Goal: Task Accomplishment & Management: Complete application form

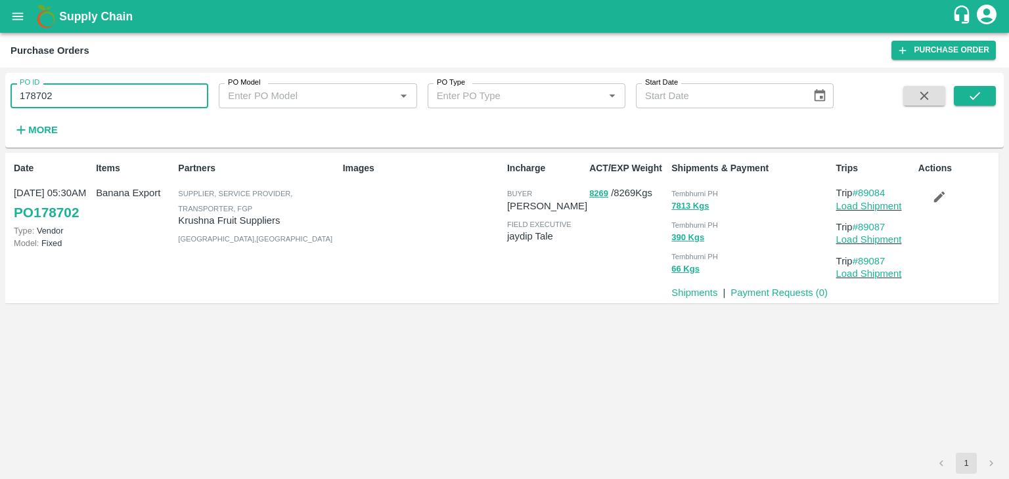
click at [58, 95] on input "178702" at bounding box center [110, 95] width 198 height 25
type input "1"
click at [35, 133] on strong "More" at bounding box center [43, 130] width 30 height 11
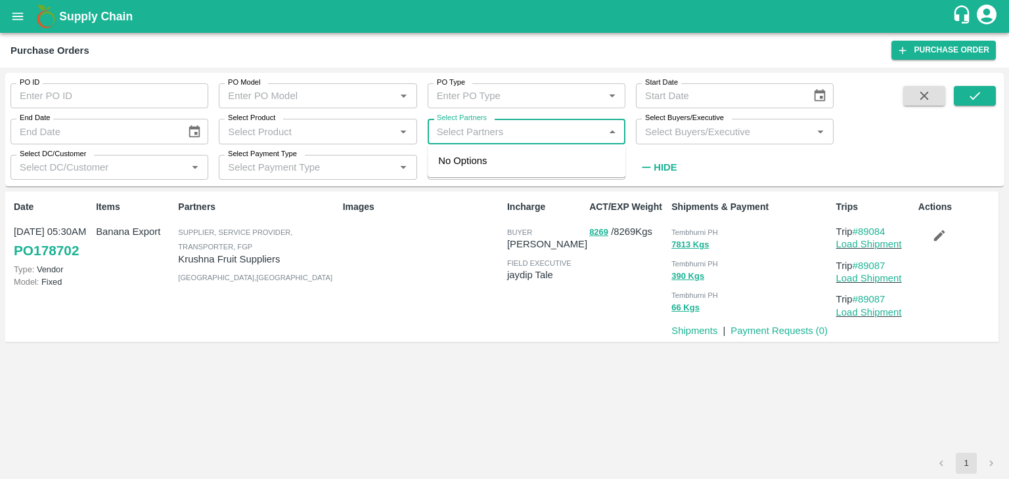
click at [531, 131] on input "Select Partners" at bounding box center [515, 131] width 168 height 17
type input "[PERSON_NAME]"
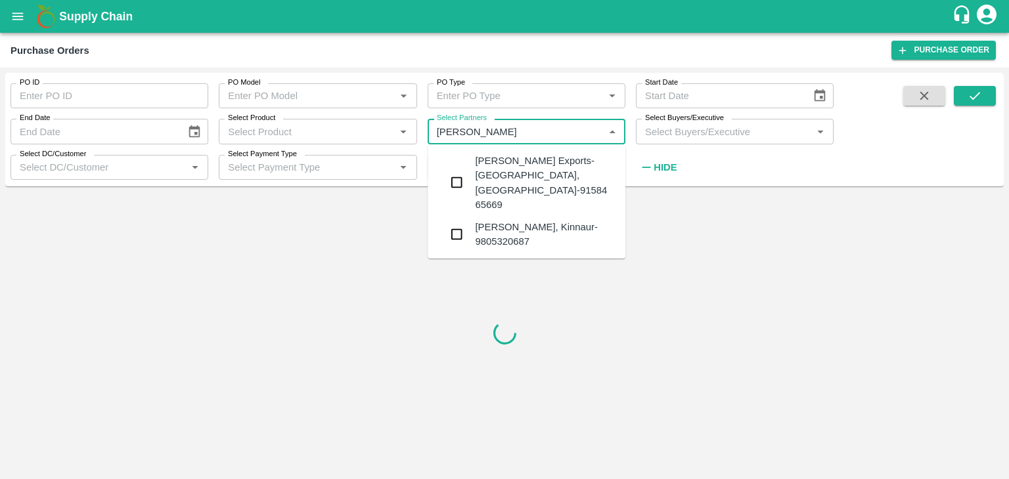
type input "178702"
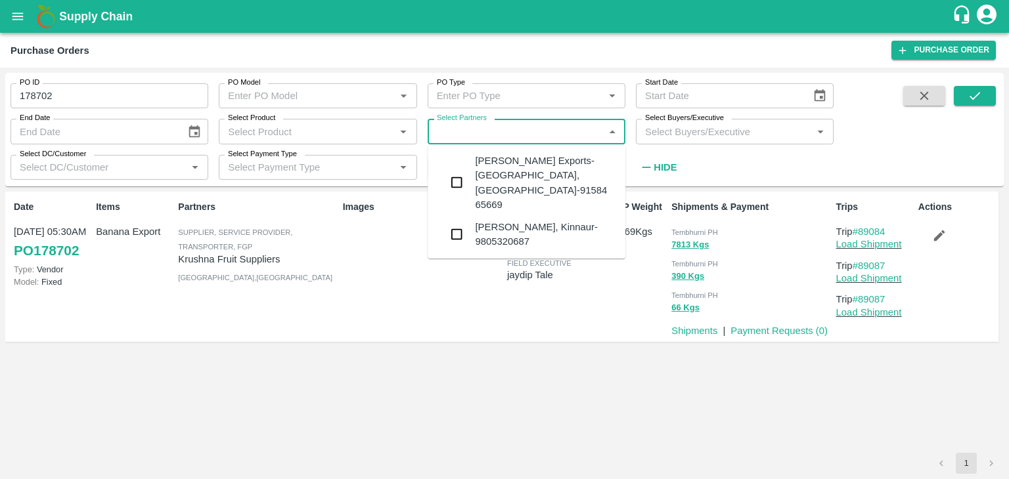
click at [537, 161] on div "[PERSON_NAME] Exports-[GEOGRAPHIC_DATA], [GEOGRAPHIC_DATA]-91584 65669" at bounding box center [545, 183] width 140 height 58
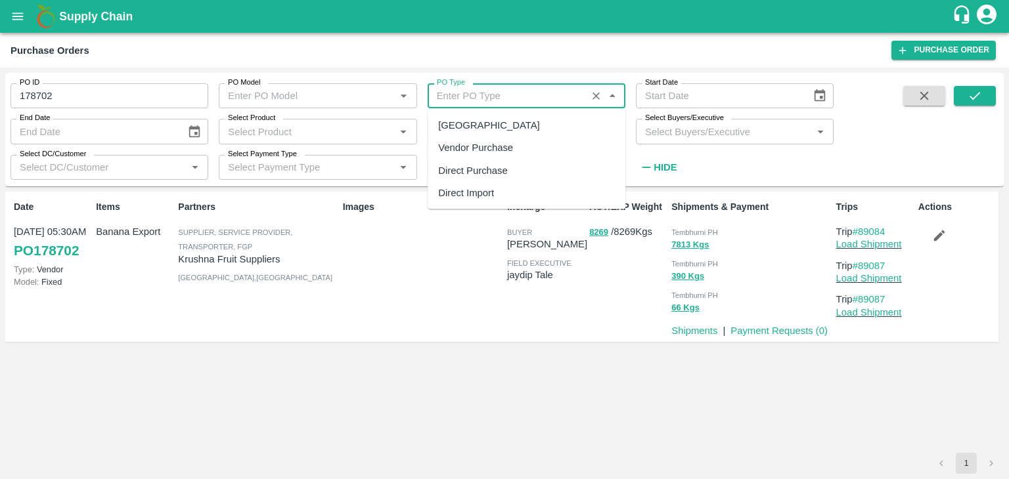
click at [517, 98] on input "PO Type" at bounding box center [506, 95] width 151 height 17
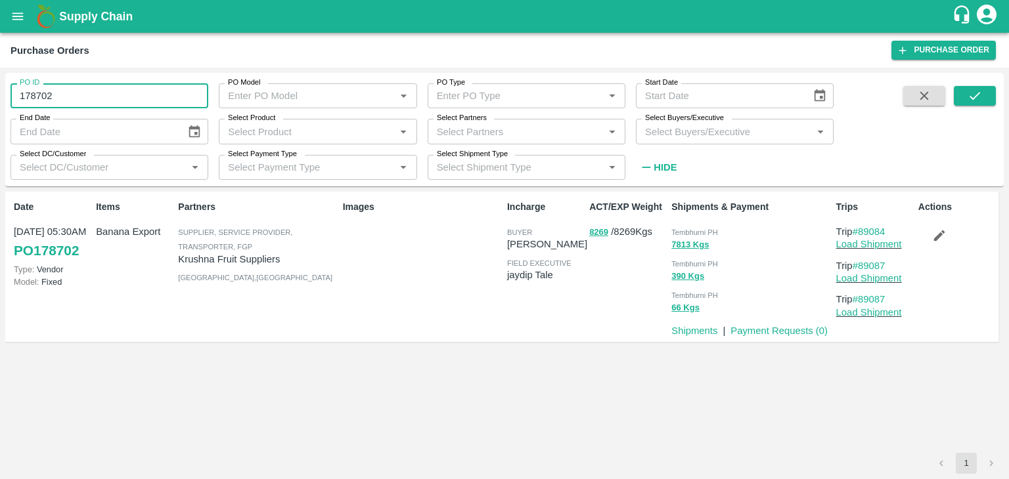
click at [129, 97] on input "178702" at bounding box center [110, 95] width 198 height 25
type input "178702"
click at [9, 9] on button "open drawer" at bounding box center [18, 16] width 30 height 30
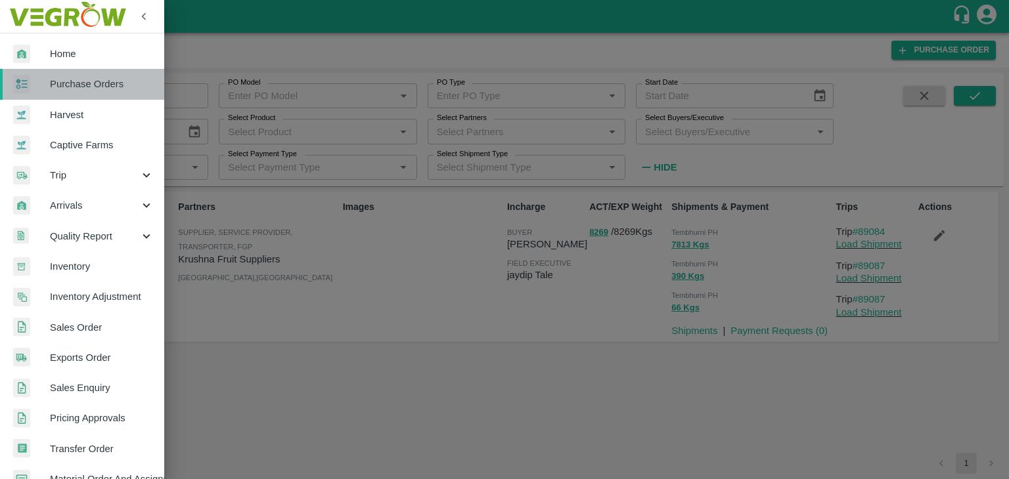
click at [88, 72] on link "Purchase Orders" at bounding box center [82, 84] width 164 height 30
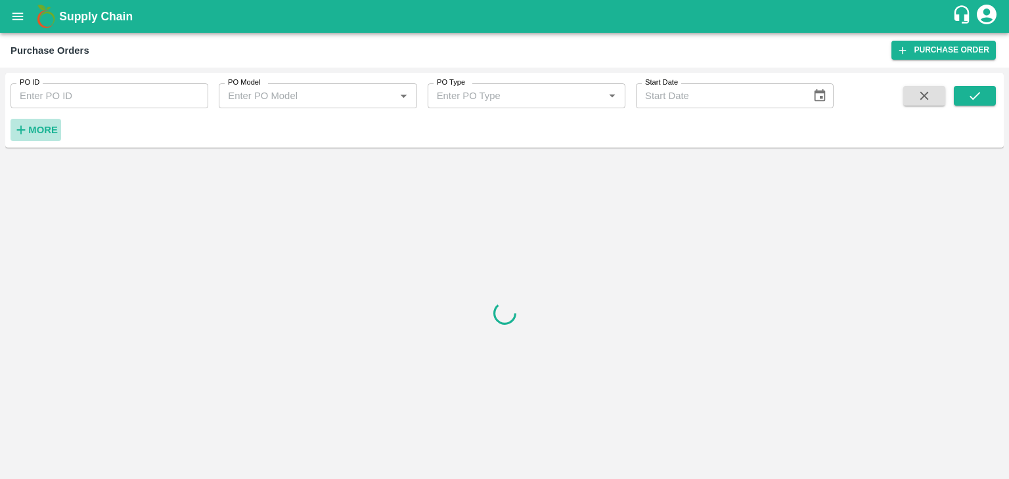
click at [42, 121] on button "More" at bounding box center [36, 130] width 51 height 22
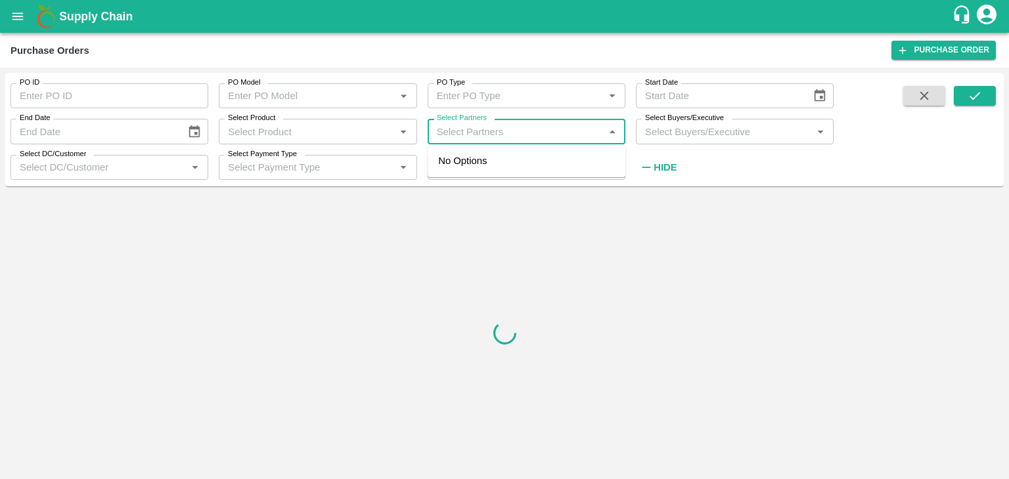
click at [498, 129] on input "Select Partners" at bounding box center [515, 131] width 168 height 17
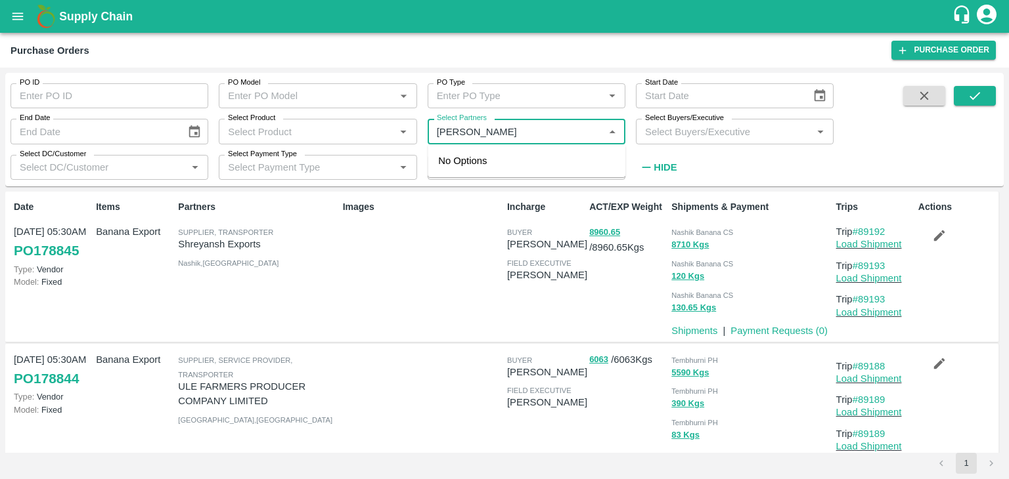
type input "Shreyansh"
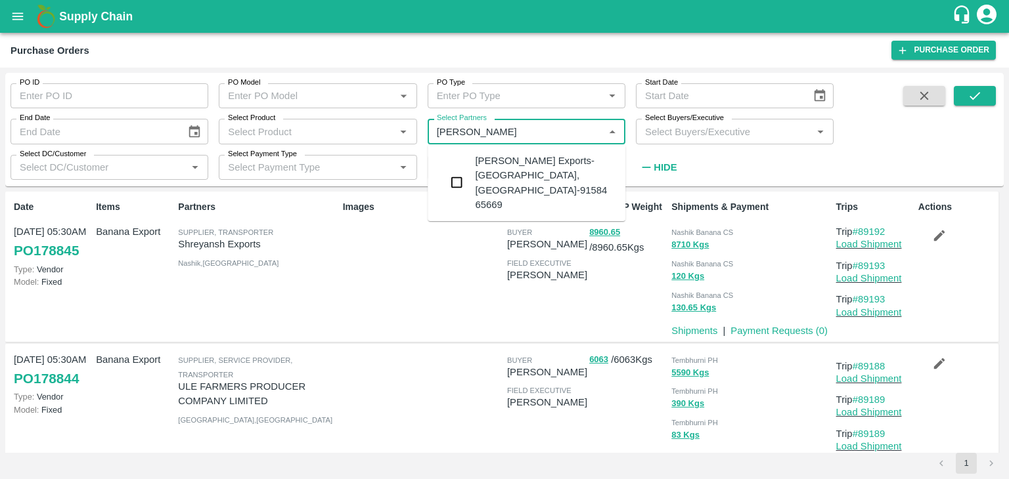
click at [546, 177] on div "Shreyansh Exports-Nashik, Nashik-91584 65669" at bounding box center [545, 183] width 140 height 58
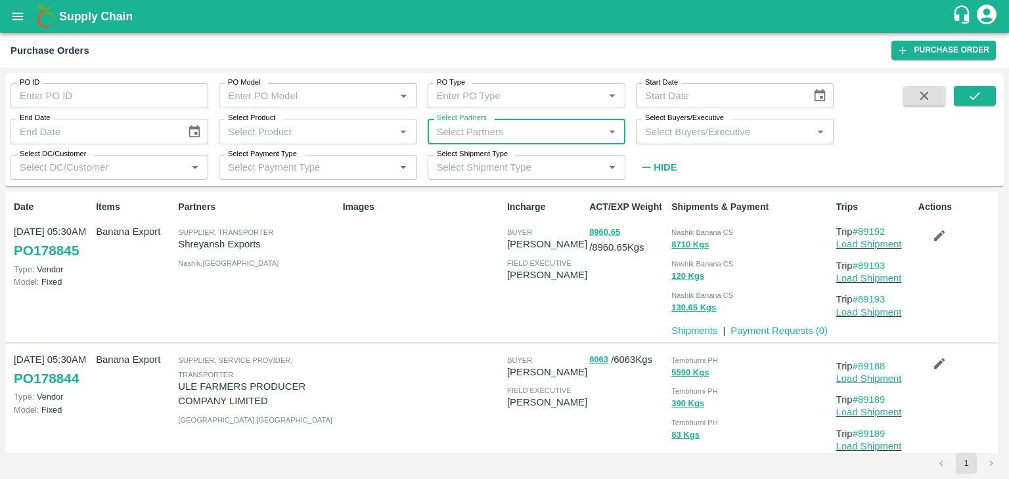
click at [511, 121] on div "Select Partners   *" at bounding box center [527, 131] width 198 height 25
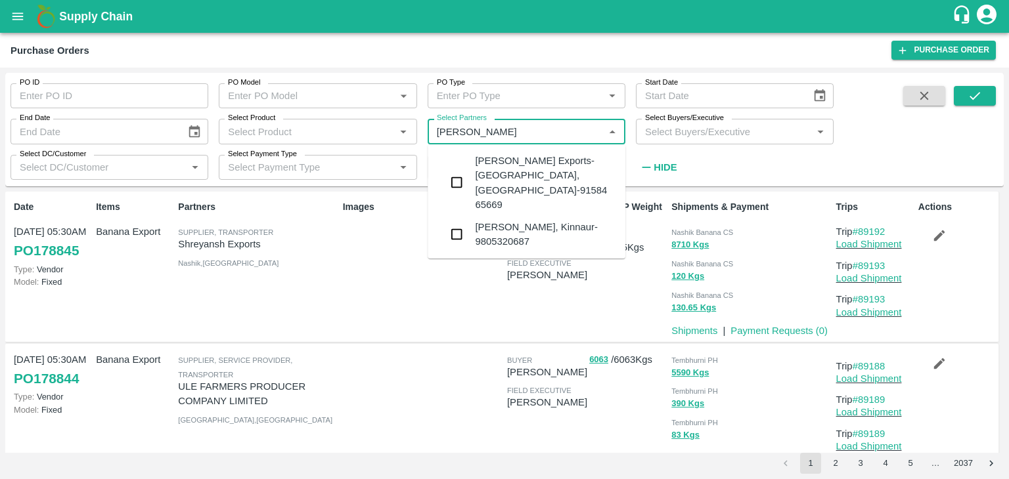
type input "Shreyans"
click at [560, 169] on div "Shreyansh Exports-Nashik, Nashik-91584 65669" at bounding box center [545, 183] width 140 height 58
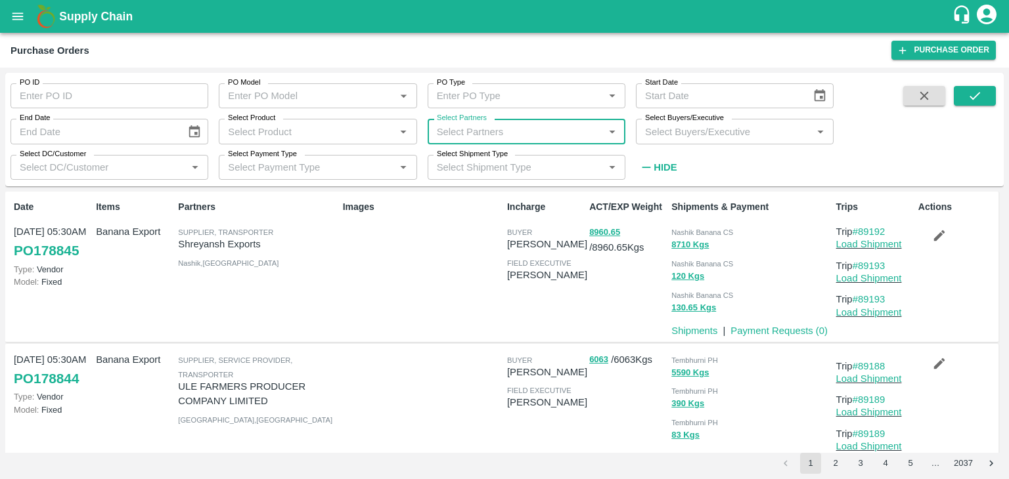
click at [548, 137] on input "Select Partners" at bounding box center [515, 131] width 168 height 17
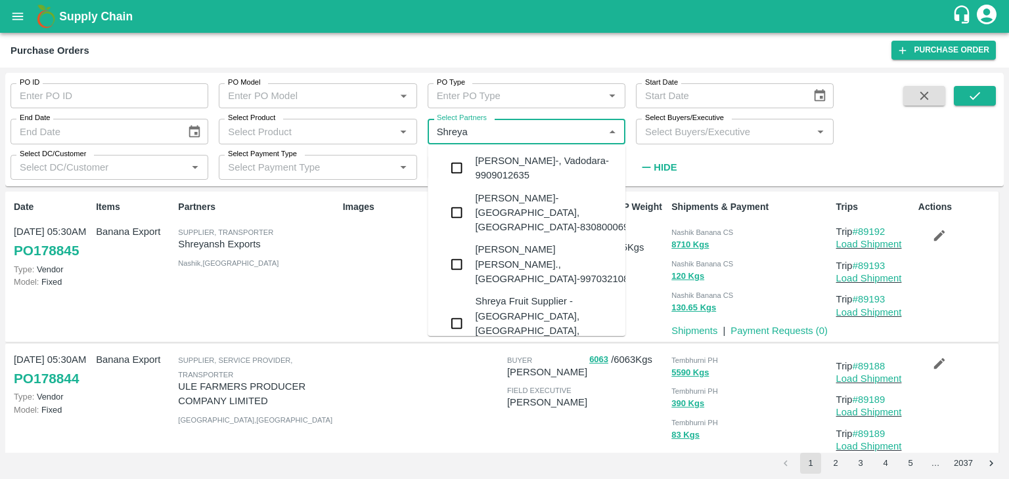
type input "Shreyan"
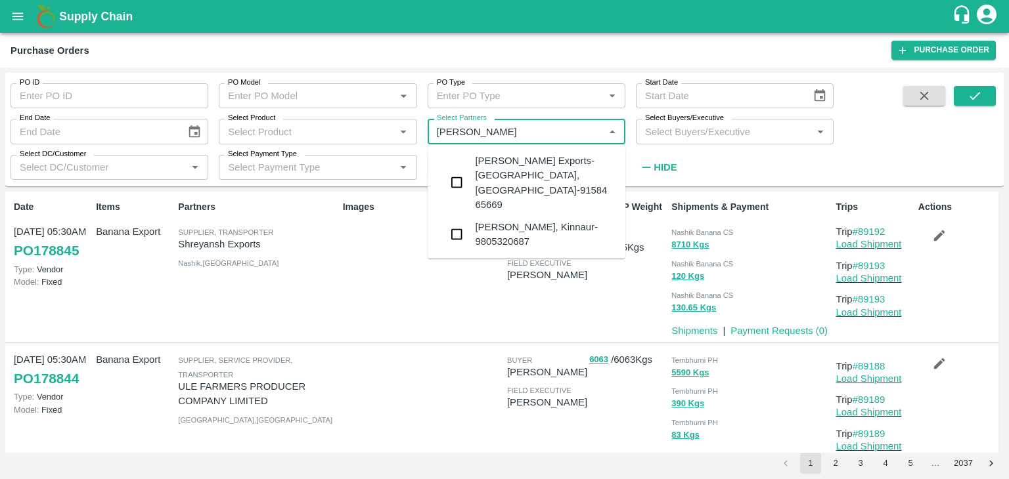
click at [547, 164] on div "Shreyansh Exports-Nashik, Nashik-91584 65669" at bounding box center [545, 183] width 140 height 58
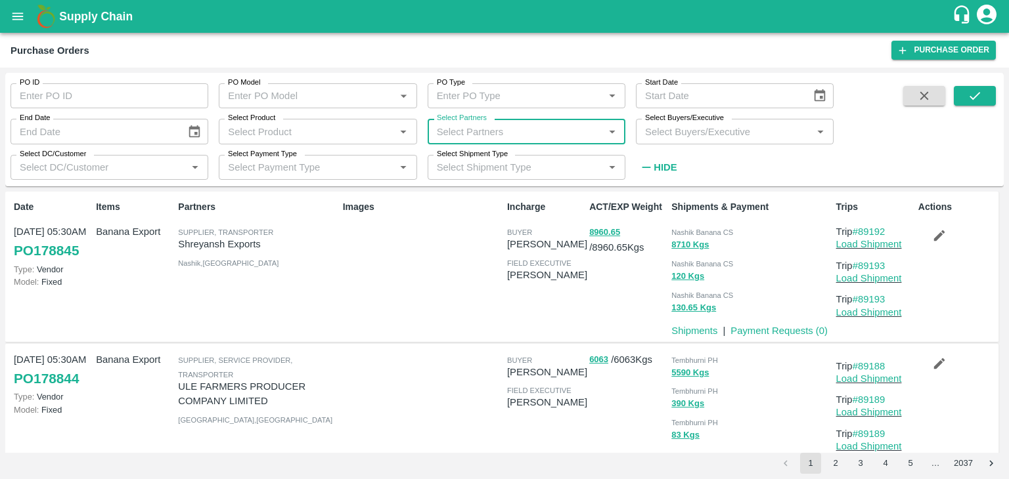
click at [498, 128] on input "Select Partners" at bounding box center [515, 131] width 168 height 17
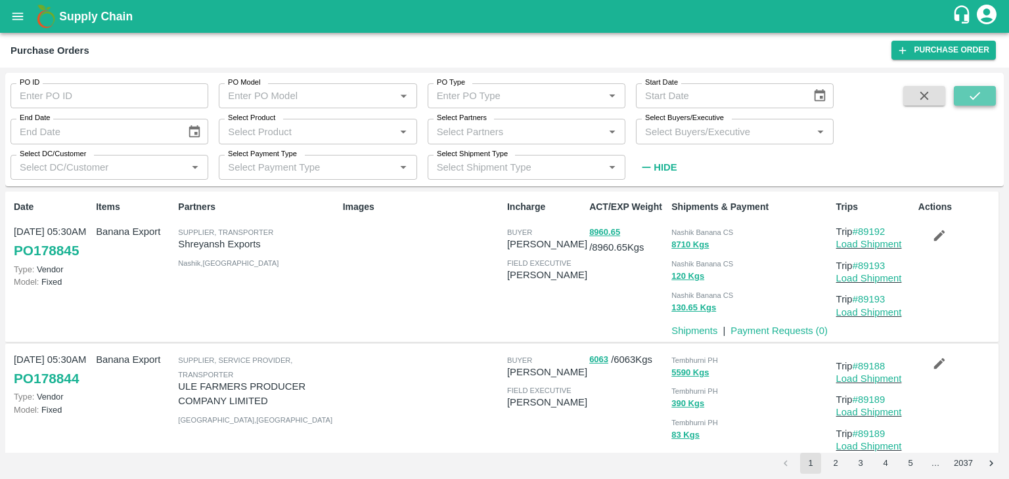
click at [982, 94] on button "submit" at bounding box center [975, 96] width 42 height 20
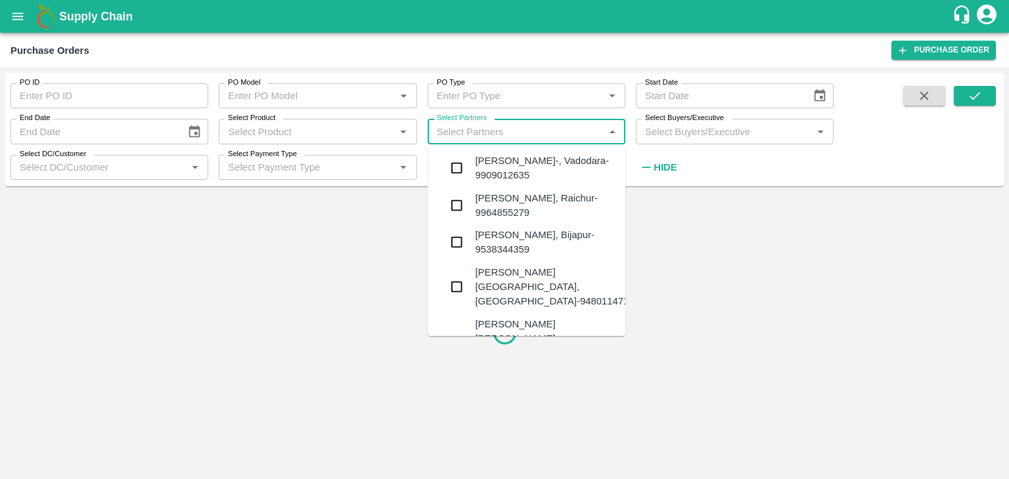
click at [466, 129] on input "Select Partners" at bounding box center [515, 131] width 168 height 17
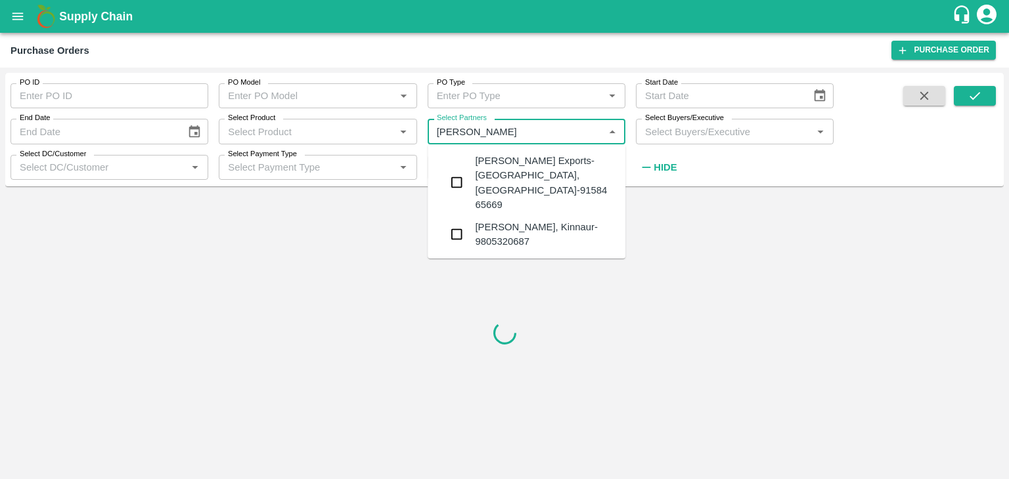
type input "Shreyansh"
click at [479, 171] on div "Shreyansh Exports-Nashik, Nashik-91584 65669" at bounding box center [545, 183] width 140 height 58
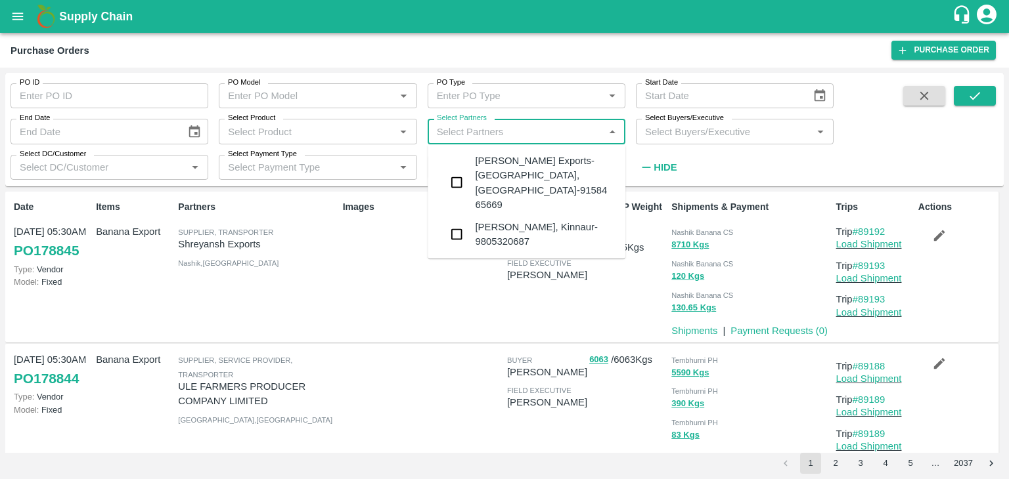
click at [478, 134] on input "Select Partners" at bounding box center [515, 131] width 168 height 17
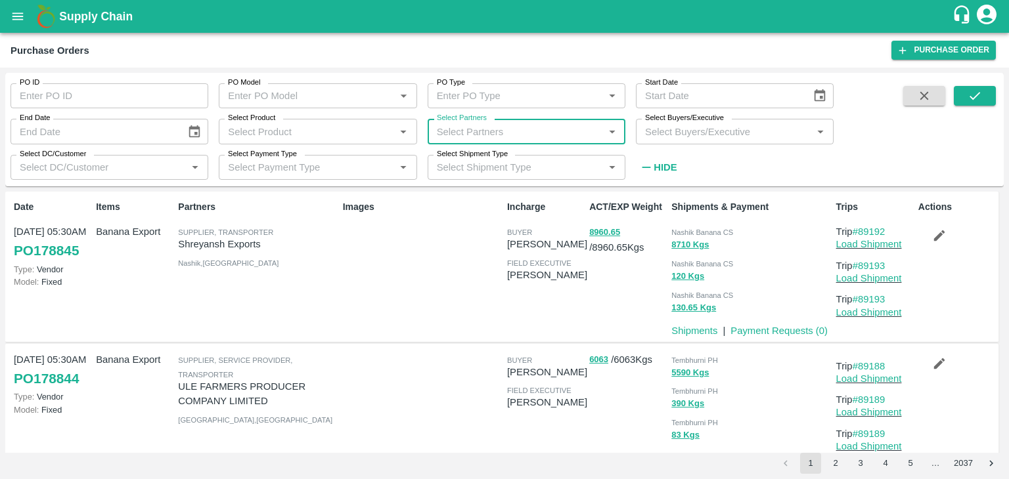
click at [469, 127] on input "Select Partners" at bounding box center [515, 131] width 168 height 17
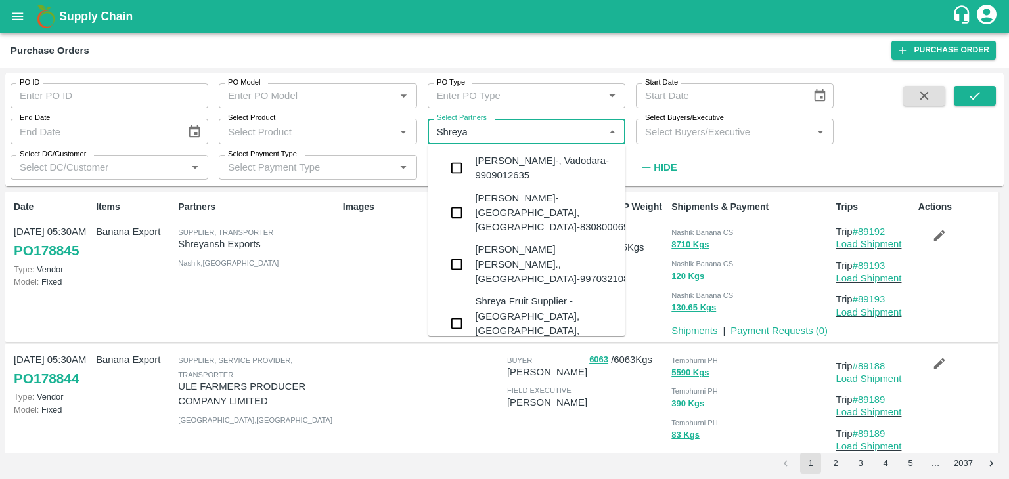
type input "Shreyan"
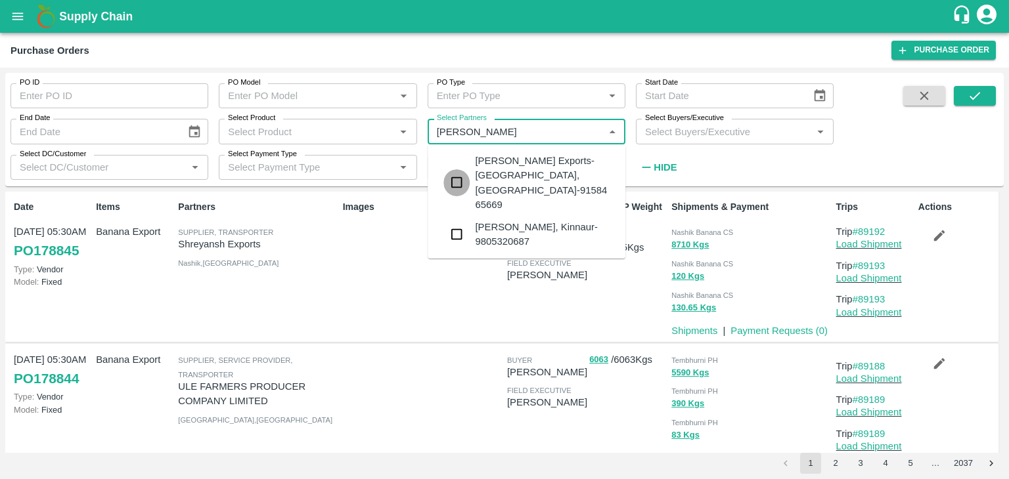
click at [460, 169] on input "checkbox" at bounding box center [456, 182] width 26 height 26
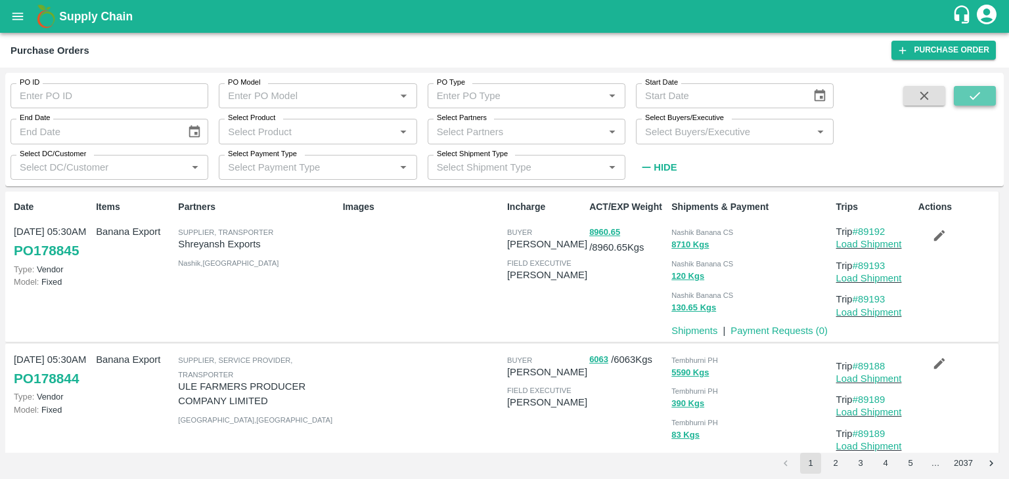
click at [977, 92] on icon "submit" at bounding box center [974, 96] width 14 height 14
click at [507, 142] on div "Select Partners   *" at bounding box center [527, 131] width 198 height 25
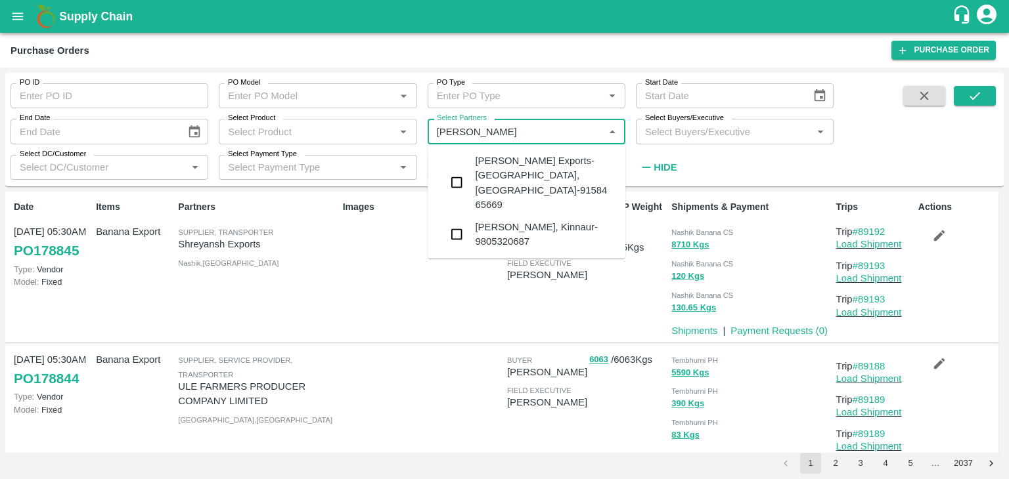
type input "Shreyansh"
click at [449, 169] on input "checkbox" at bounding box center [456, 182] width 26 height 26
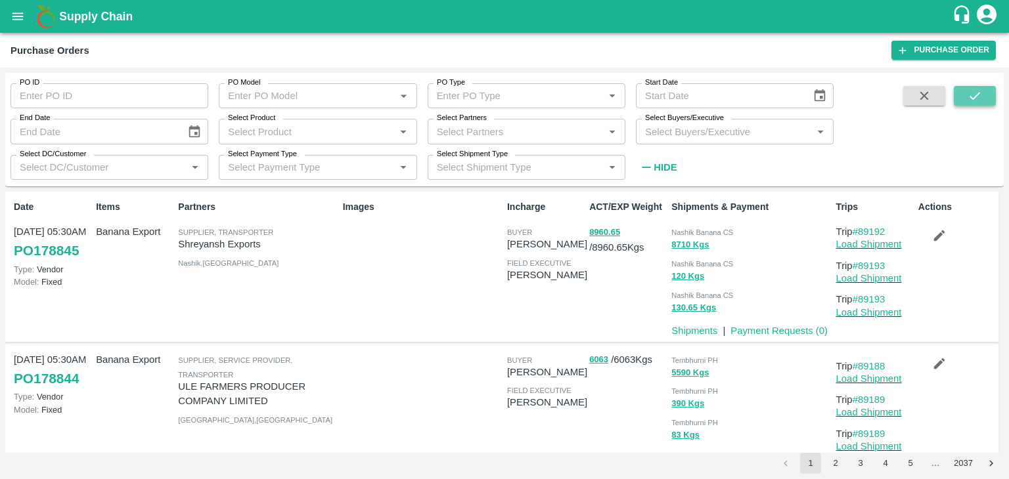
click at [970, 93] on icon "submit" at bounding box center [974, 96] width 14 height 14
click at [524, 131] on input "Select Partners" at bounding box center [515, 131] width 168 height 17
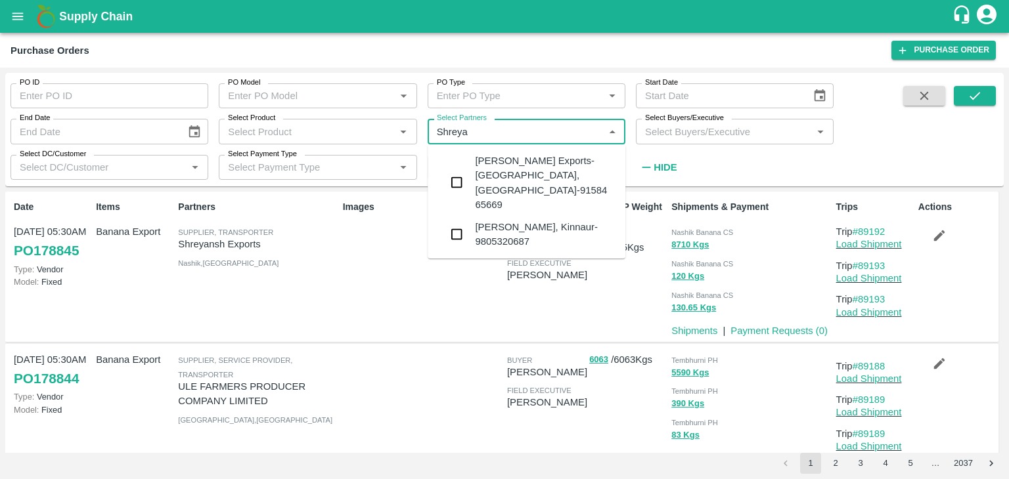
type input "Shreyan"
click at [533, 153] on div "Shreyansh Exports-Nashik, Nashik-91584 65669" at bounding box center [527, 183] width 198 height 66
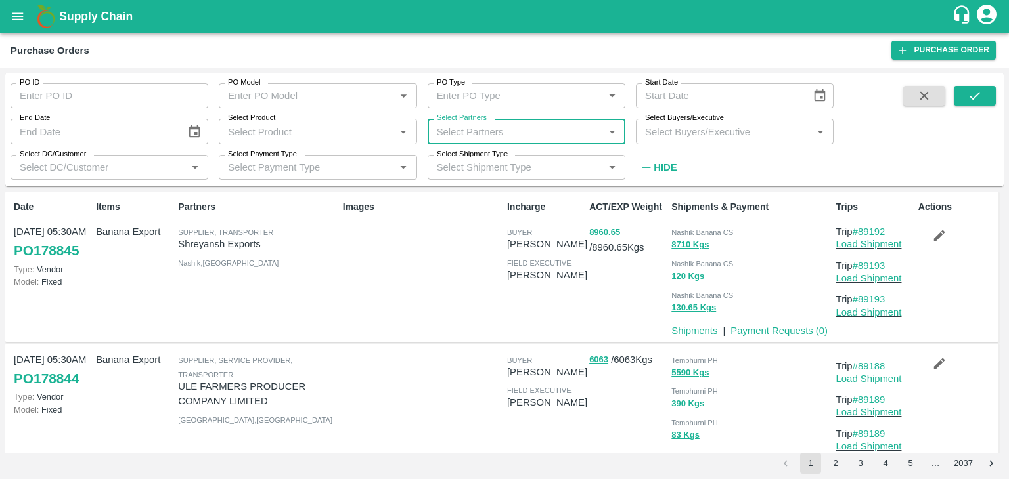
click at [573, 127] on input "Select Partners" at bounding box center [515, 131] width 168 height 17
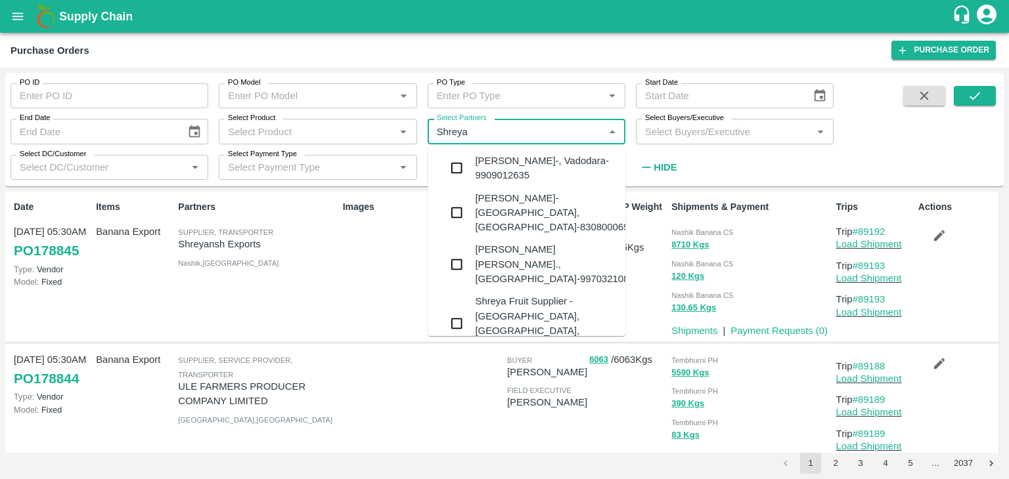
type input "Shreyan"
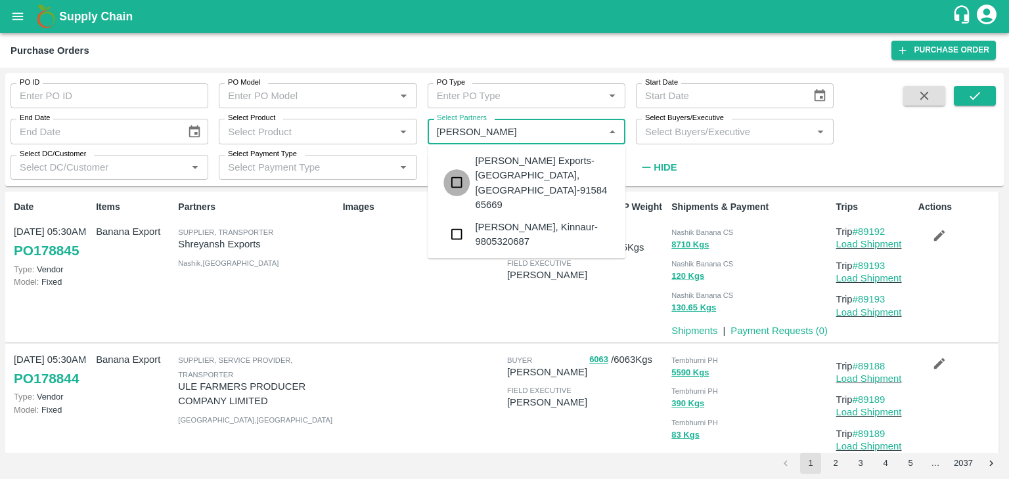
click at [456, 169] on input "checkbox" at bounding box center [456, 182] width 26 height 26
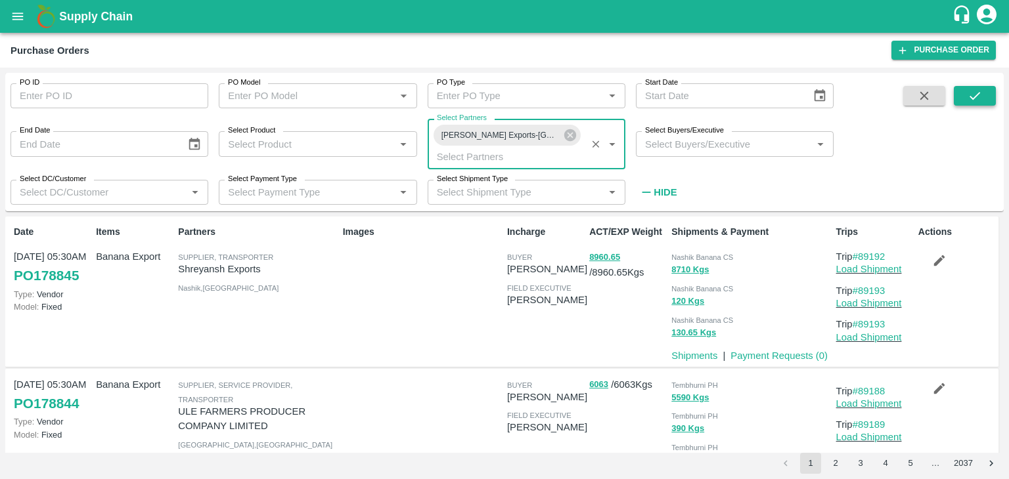
click at [969, 103] on button "submit" at bounding box center [975, 96] width 42 height 20
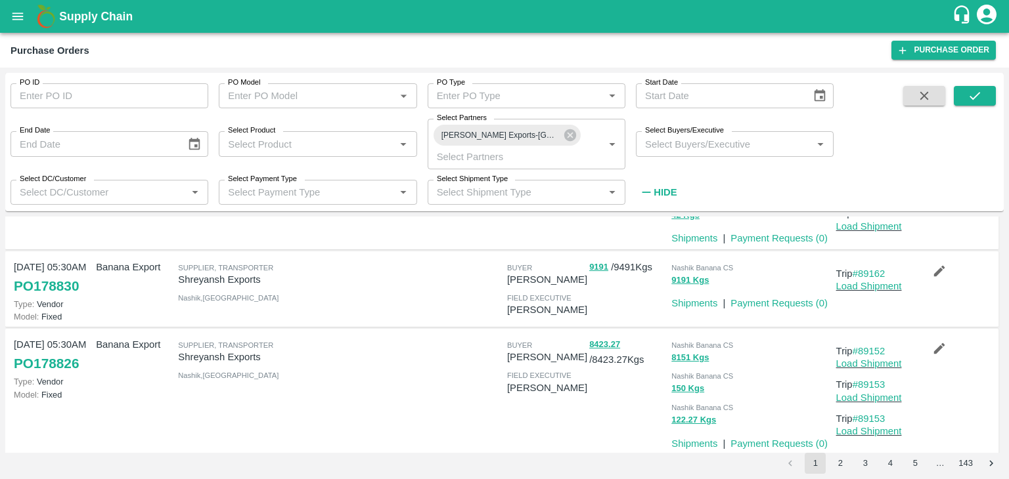
scroll to position [373, 0]
click at [871, 346] on link "#89152" at bounding box center [868, 351] width 33 height 11
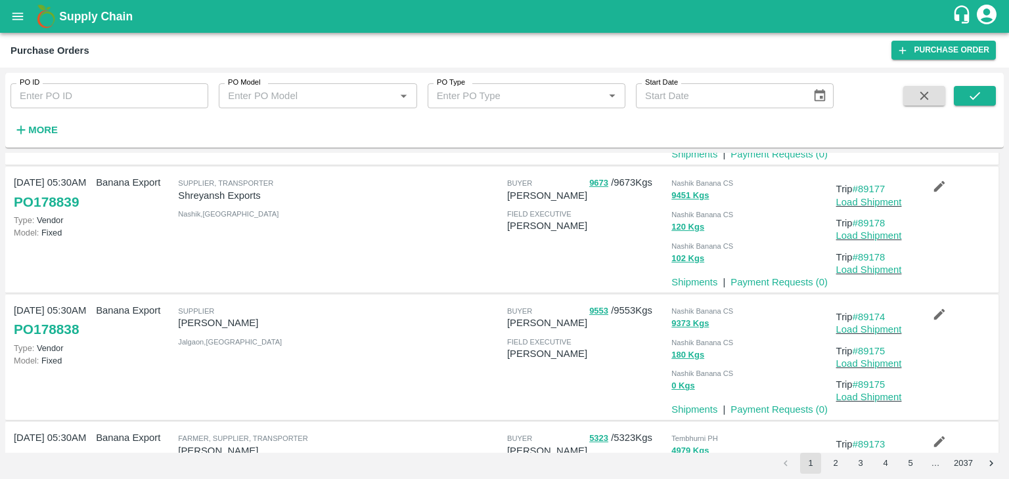
scroll to position [579, 0]
